Goal: Task Accomplishment & Management: Complete application form

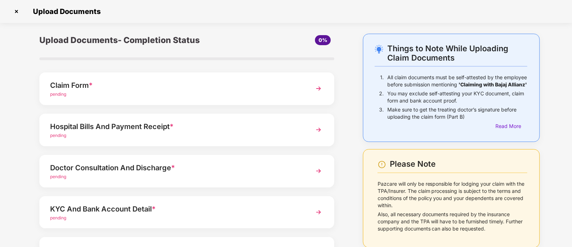
scroll to position [44, 0]
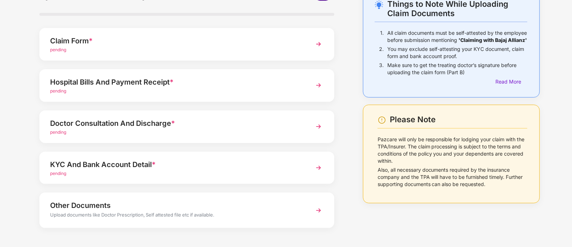
click at [319, 165] on img at bounding box center [318, 167] width 13 height 13
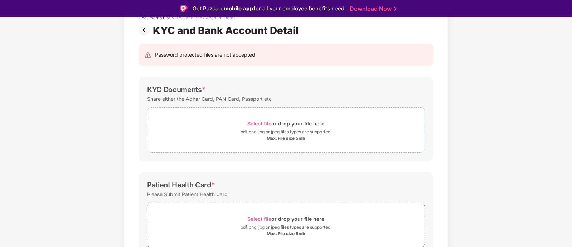
scroll to position [51, 0]
click at [255, 124] on span "Select file" at bounding box center [260, 123] width 24 height 6
click at [262, 214] on div "Select file or drop your file here" at bounding box center [286, 218] width 77 height 10
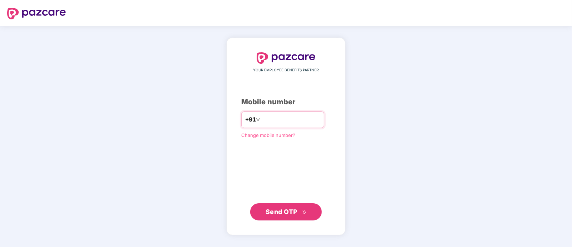
click at [264, 123] on input "number" at bounding box center [291, 119] width 59 height 11
type input "**********"
click at [286, 210] on span "Send OTP" at bounding box center [282, 212] width 32 height 8
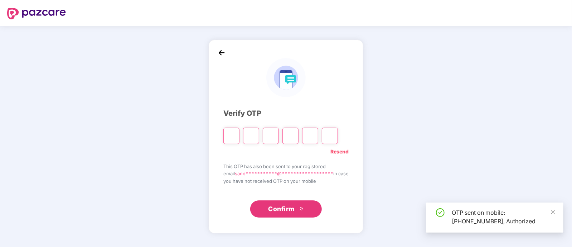
click at [224, 138] on input "Please enter verification code. Digit 1" at bounding box center [231, 135] width 16 height 16
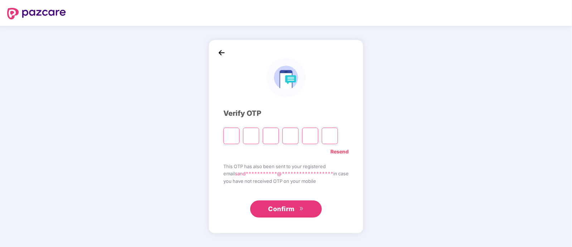
click at [226, 135] on input "Please enter verification code. Digit 1" at bounding box center [231, 135] width 16 height 16
click at [229, 135] on input "Please enter verification code. Digit 1" at bounding box center [231, 135] width 16 height 16
type input "*"
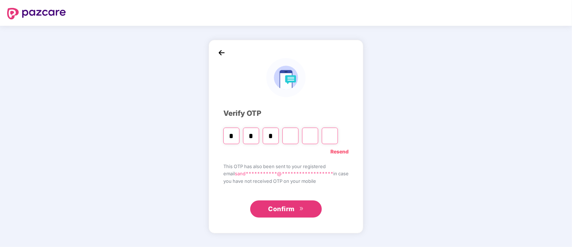
type input "*"
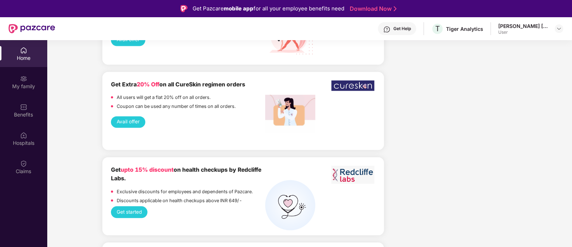
scroll to position [1010, 0]
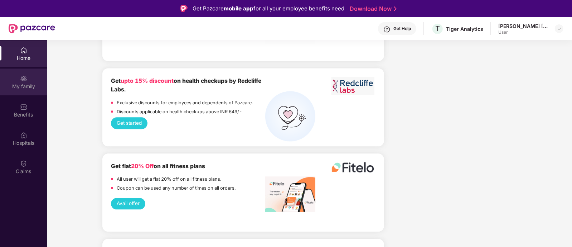
click at [21, 85] on div "My family" at bounding box center [23, 86] width 47 height 7
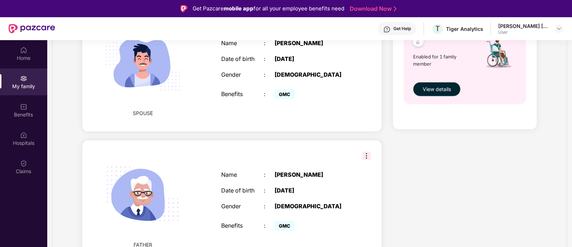
scroll to position [40, 0]
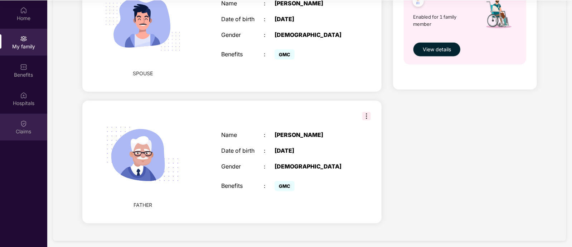
click at [19, 128] on div "Claims" at bounding box center [23, 131] width 47 height 7
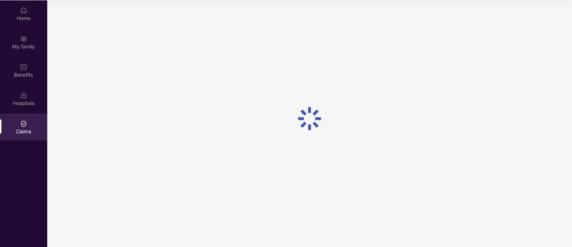
scroll to position [0, 0]
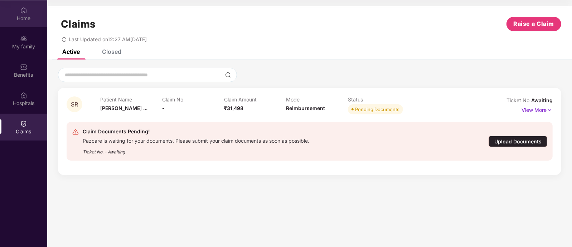
click at [27, 6] on div at bounding box center [23, 9] width 7 height 7
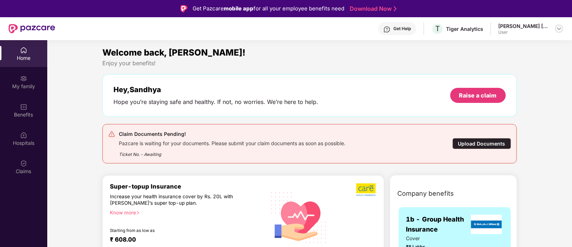
click at [560, 30] on img at bounding box center [560, 29] width 6 height 6
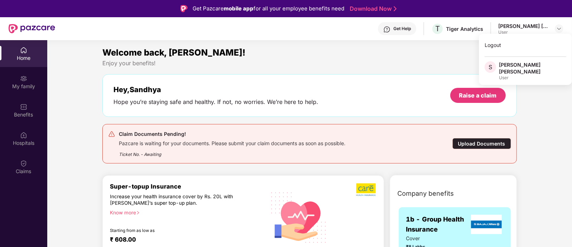
click at [374, 72] on div "Welcome back, Sandhya! Enjoy your benefits! Hey, Sandhya Hope you’re staying sa…" at bounding box center [310, 107] width 420 height 123
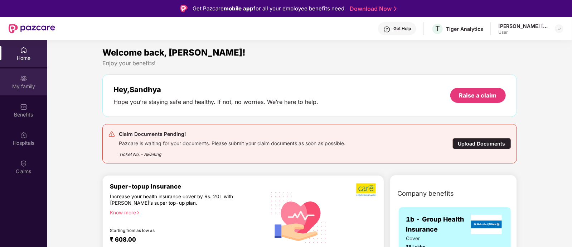
click at [25, 87] on div "My family" at bounding box center [23, 86] width 47 height 7
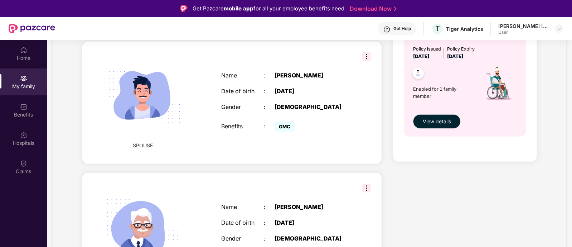
scroll to position [281, 0]
click at [362, 52] on img at bounding box center [366, 56] width 9 height 9
click at [57, 90] on div "My family Add Family Member New member can be added to the policy within 30 day…" at bounding box center [310, 41] width 514 height 541
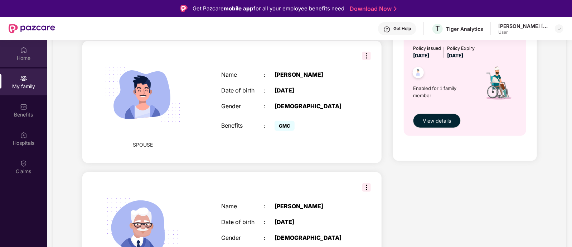
click at [26, 49] on img at bounding box center [23, 50] width 7 height 7
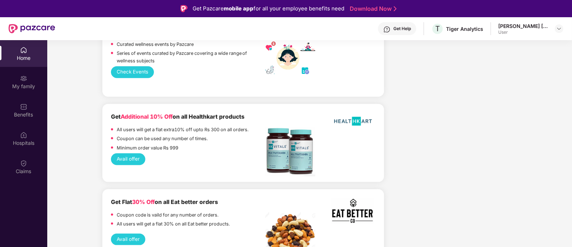
scroll to position [625, 0]
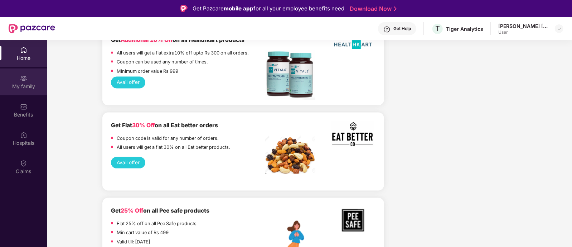
click at [26, 81] on img at bounding box center [23, 78] width 7 height 7
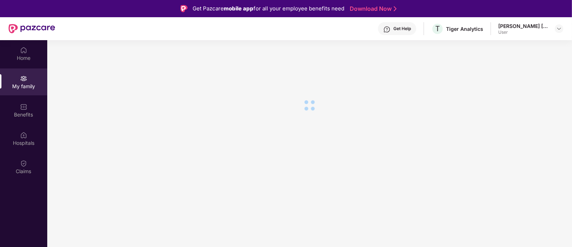
scroll to position [0, 0]
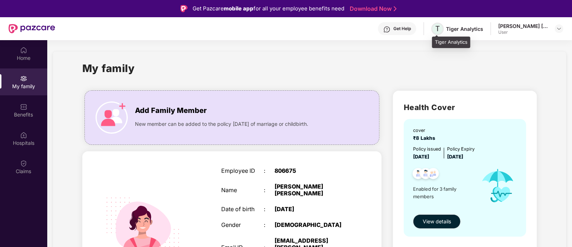
click at [444, 31] on span "T" at bounding box center [438, 29] width 13 height 13
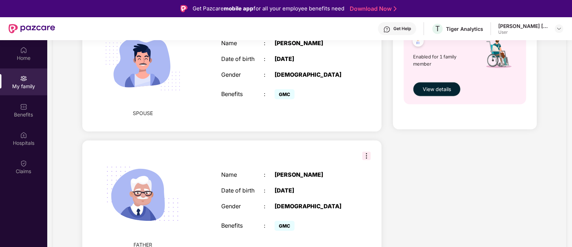
scroll to position [40, 0]
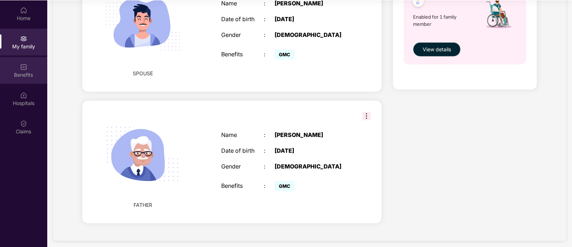
click at [19, 65] on div "Benefits" at bounding box center [23, 70] width 47 height 27
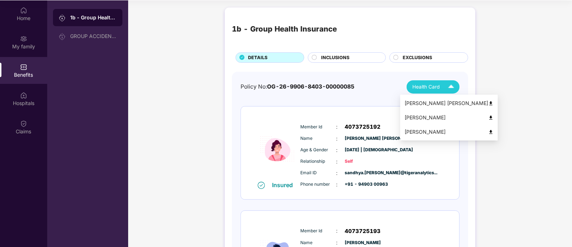
click at [448, 84] on img at bounding box center [451, 87] width 13 height 13
click at [488, 104] on img at bounding box center [490, 103] width 5 height 5
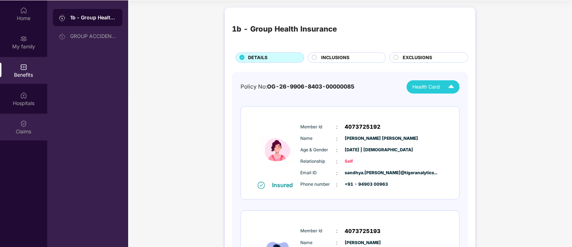
click at [23, 122] on img at bounding box center [23, 123] width 7 height 7
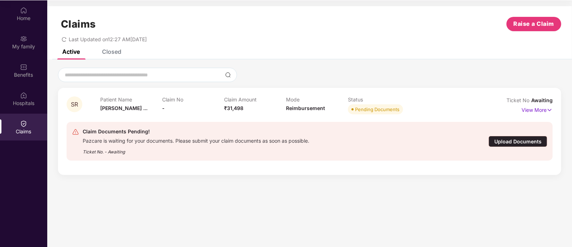
click at [494, 141] on div "Upload Documents" at bounding box center [518, 141] width 59 height 11
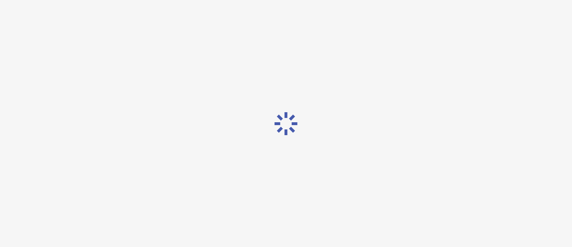
scroll to position [17, 0]
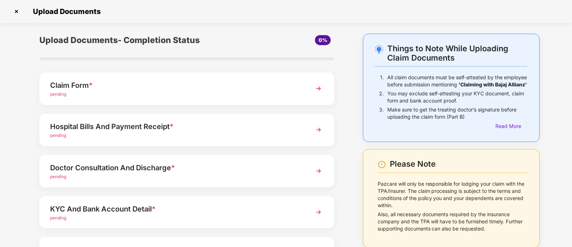
click at [216, 201] on div "KYC And Bank Account Detail * pending" at bounding box center [186, 212] width 295 height 33
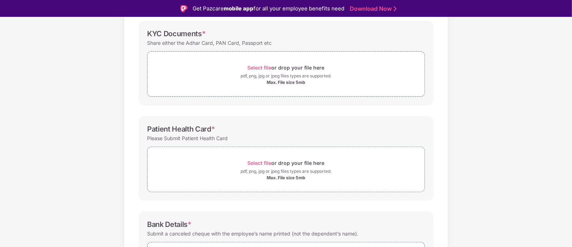
scroll to position [113, 0]
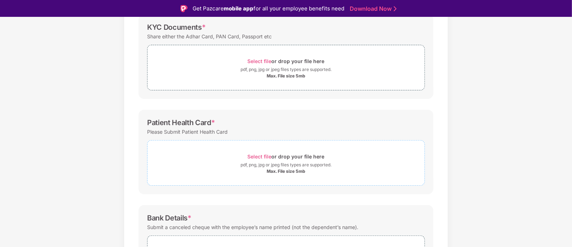
click at [258, 157] on span "Select file" at bounding box center [260, 156] width 24 height 6
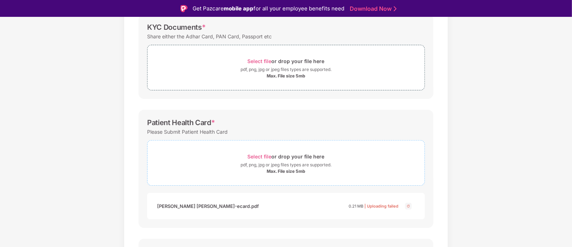
click at [259, 152] on div "Select file or drop your file here" at bounding box center [286, 156] width 77 height 10
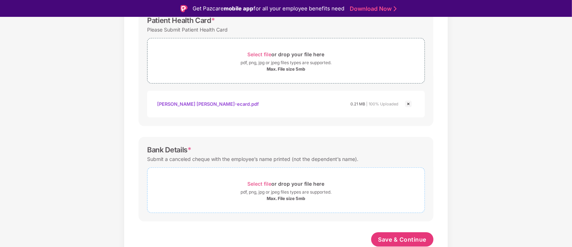
click at [260, 183] on span "Select file" at bounding box center [260, 183] width 24 height 6
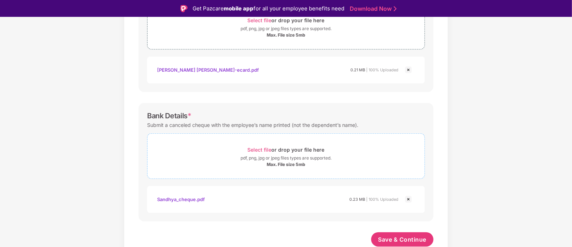
scroll to position [249, 0]
click at [254, 146] on span "Select file" at bounding box center [260, 149] width 24 height 6
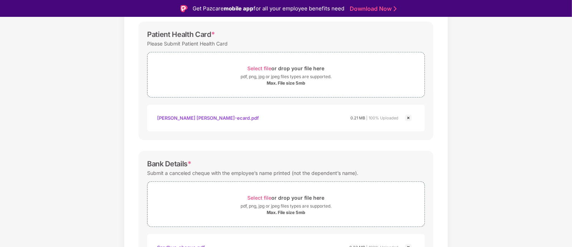
scroll to position [283, 0]
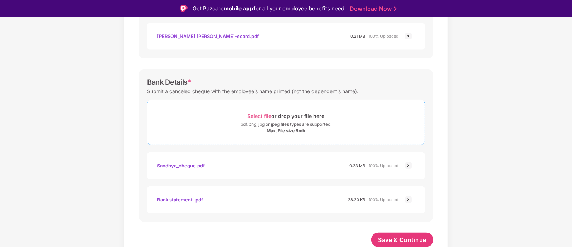
click at [260, 117] on span "Select file" at bounding box center [260, 116] width 24 height 6
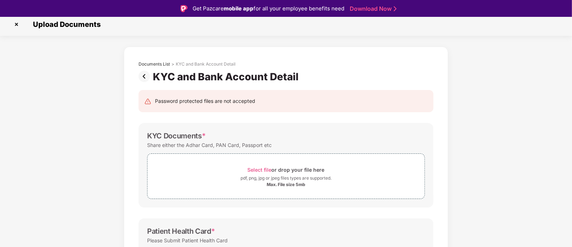
scroll to position [0, 0]
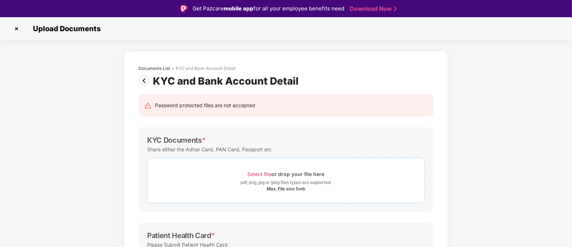
click at [253, 175] on span "Select file" at bounding box center [260, 174] width 24 height 6
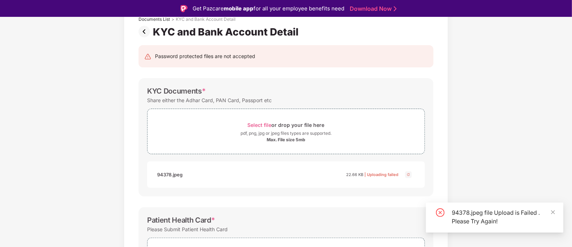
scroll to position [50, 0]
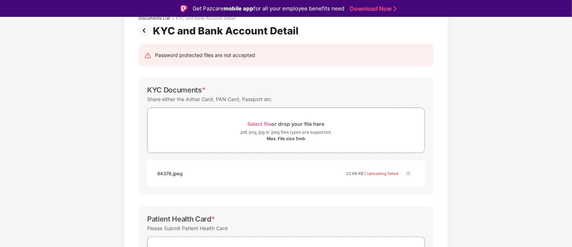
click at [409, 171] on img at bounding box center [408, 173] width 9 height 9
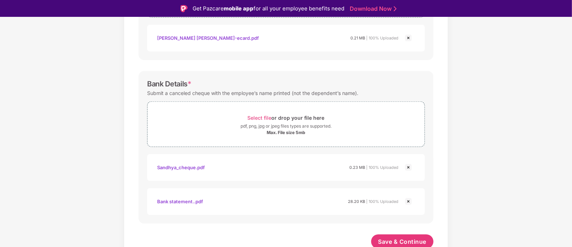
scroll to position [317, 0]
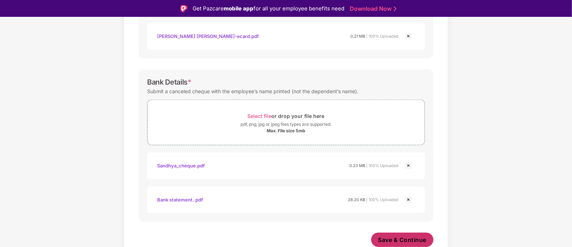
click at [397, 237] on span "Save & Continue" at bounding box center [403, 240] width 48 height 8
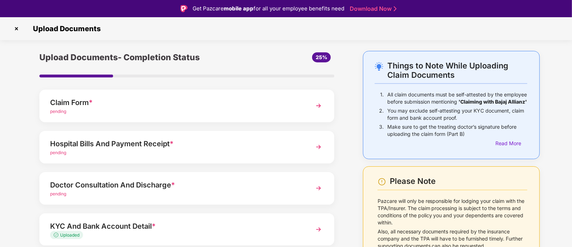
scroll to position [69, 0]
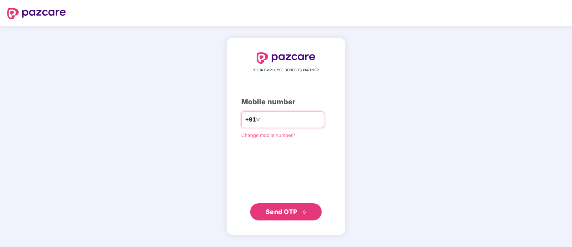
click at [262, 122] on input "number" at bounding box center [291, 119] width 59 height 11
